Goal: Task Accomplishment & Management: Complete application form

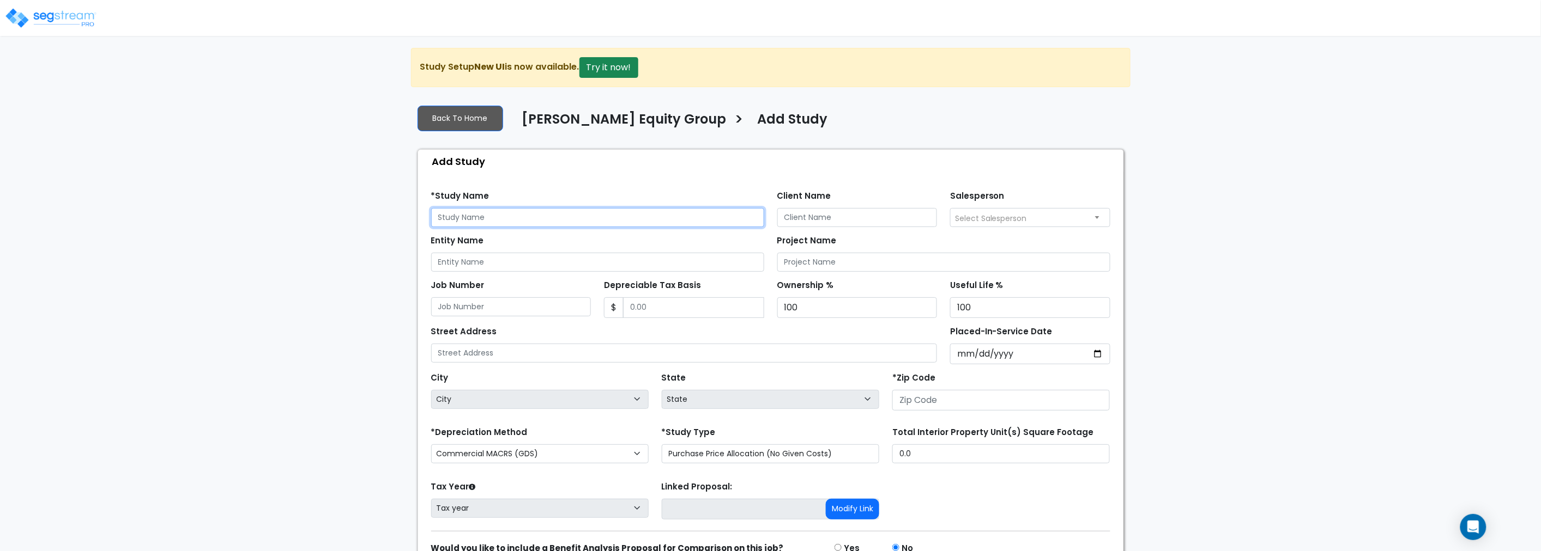
click at [548, 219] on input "text" at bounding box center [597, 217] width 333 height 19
type input "[GEOGRAPHIC_DATA]"
type input "[PERSON_NAME] Equity Group"
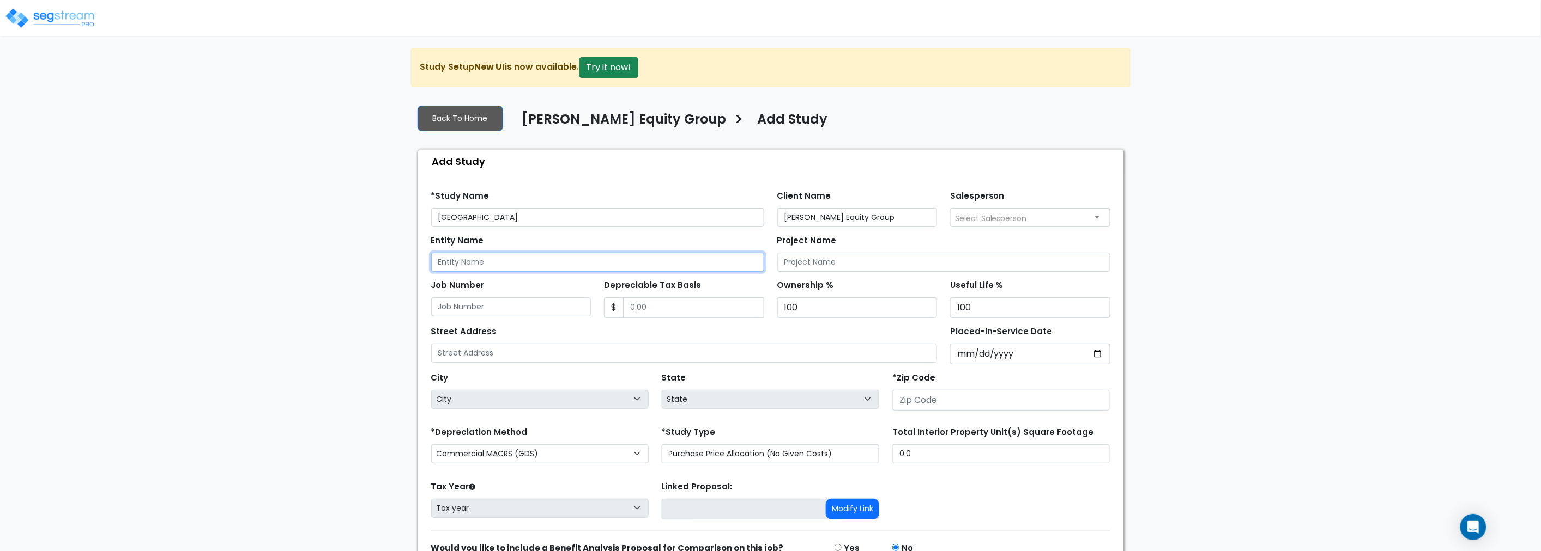
paste input "[GEOGRAPHIC_DATA]"
type input "[GEOGRAPHIC_DATA]"
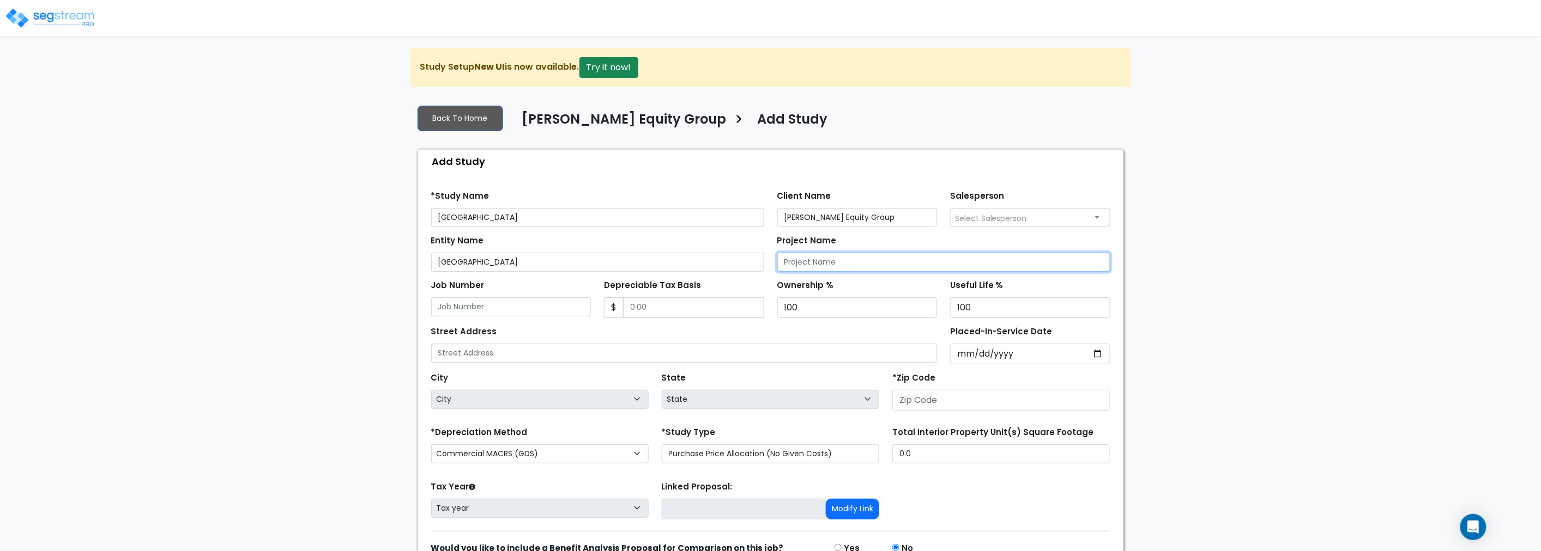
paste input "[GEOGRAPHIC_DATA]"
type input "[GEOGRAPHIC_DATA]"
type input "10,915,561"
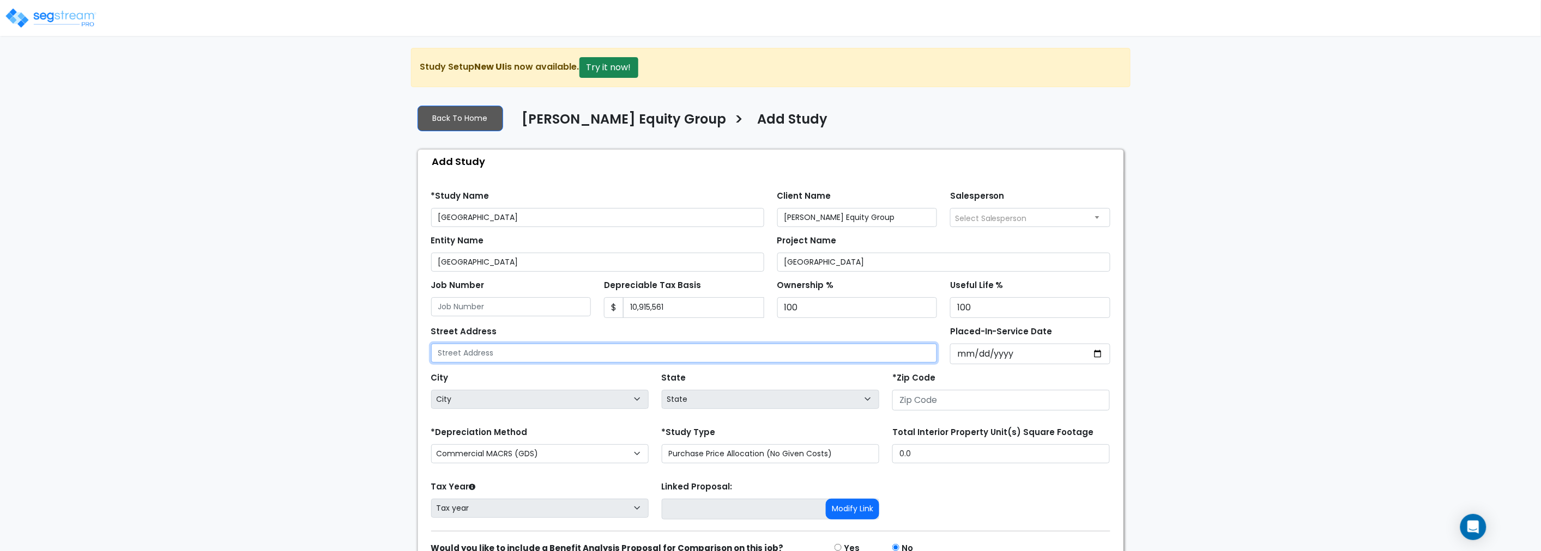
click at [541, 357] on input "text" at bounding box center [684, 353] width 506 height 19
paste input "[STREET_ADDRESS]"
type input "[STREET_ADDRESS]"
click at [1025, 355] on input "Placed-In-Service Date" at bounding box center [1030, 354] width 160 height 21
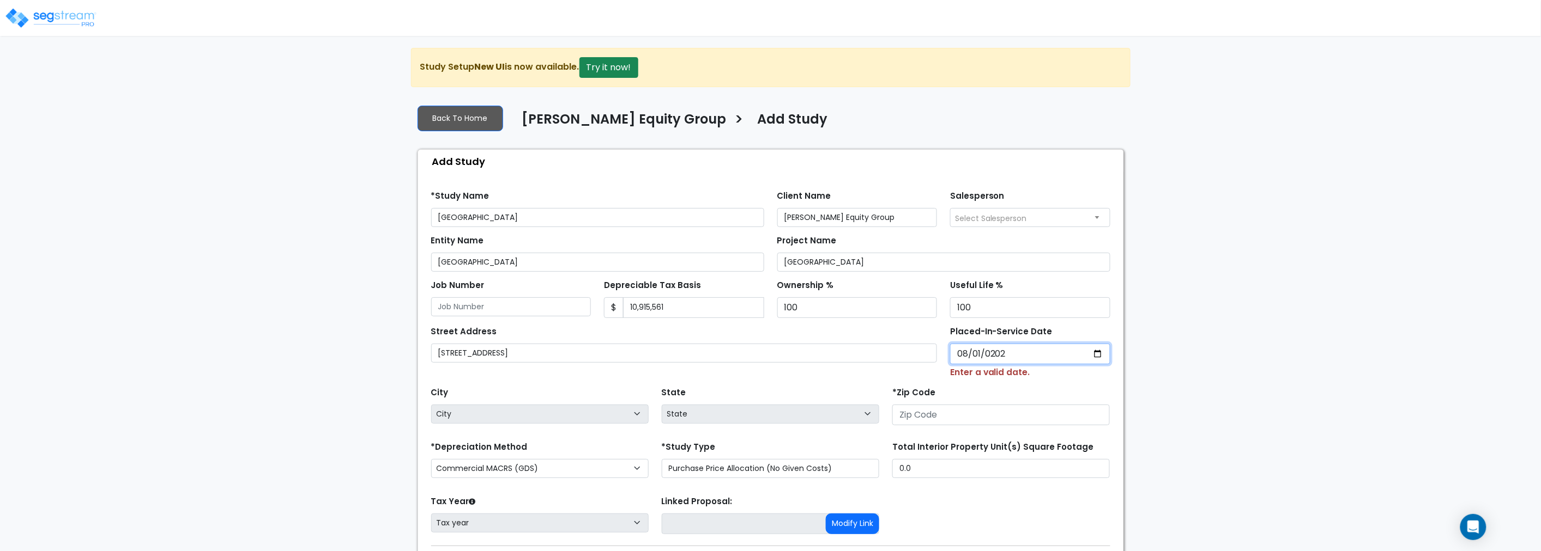
type input "[DATE]"
select select "2025"
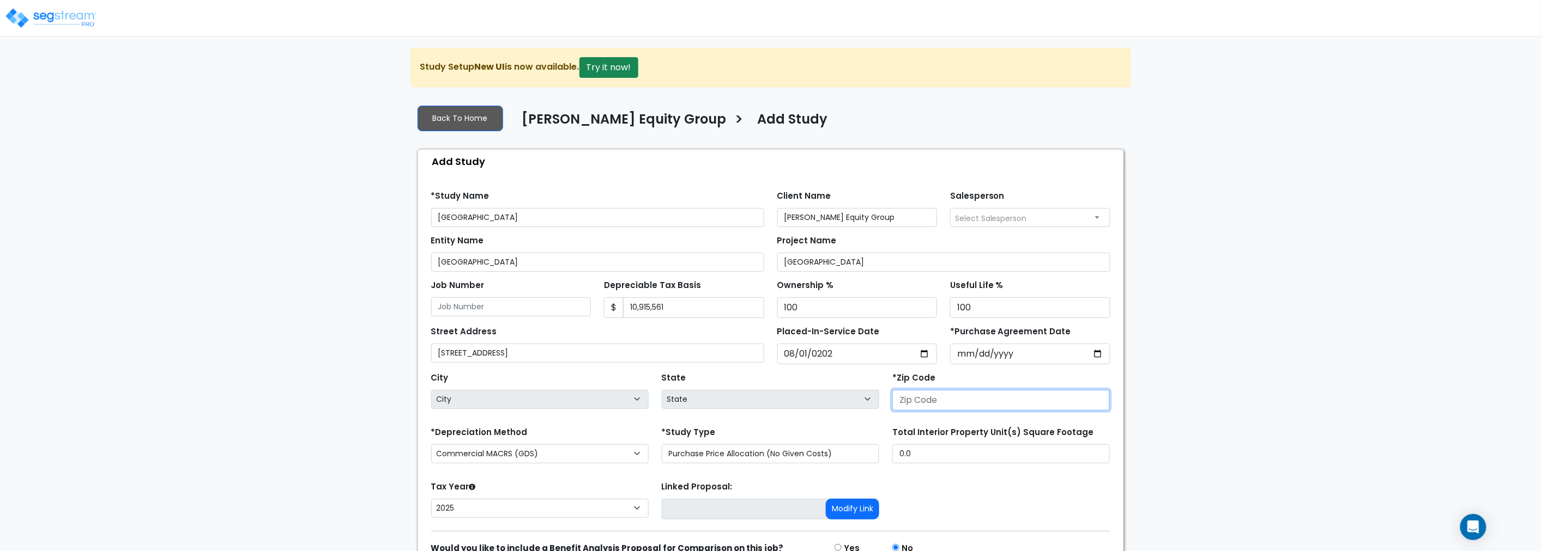
click at [951, 401] on input "number" at bounding box center [1000, 400] width 217 height 21
type input "55"
select select "MN"
type input "55117"
